Goal: Information Seeking & Learning: Learn about a topic

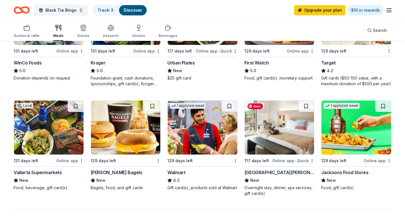
scroll to position [359, 0]
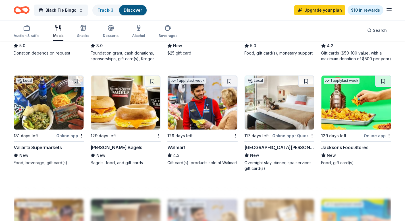
click at [107, 148] on div "[PERSON_NAME] Bagels" at bounding box center [117, 147] width 52 height 7
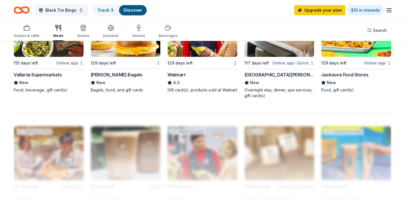
scroll to position [423, 0]
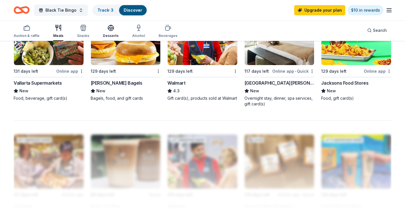
click at [109, 29] on icon "button" at bounding box center [110, 27] width 7 height 7
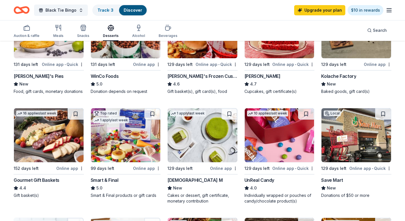
scroll to position [101, 0]
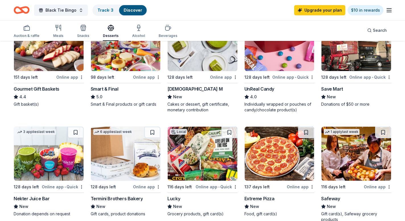
scroll to position [192, 0]
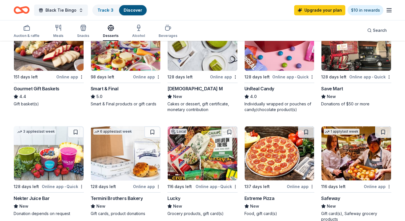
click at [111, 198] on div "Termini Brothers Bakery" at bounding box center [117, 198] width 52 height 7
